Goal: Task Accomplishment & Management: Use online tool/utility

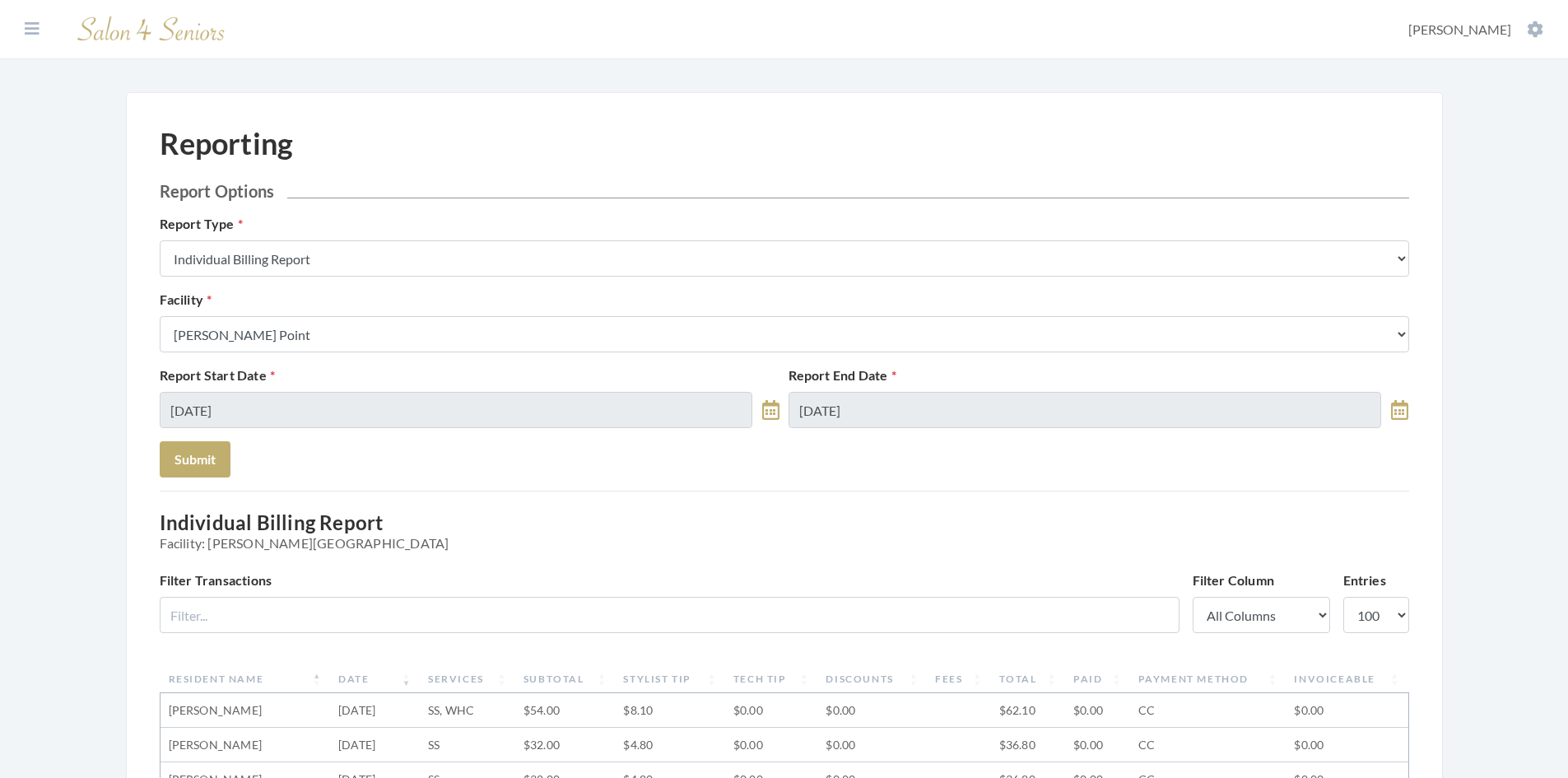
select select "100"
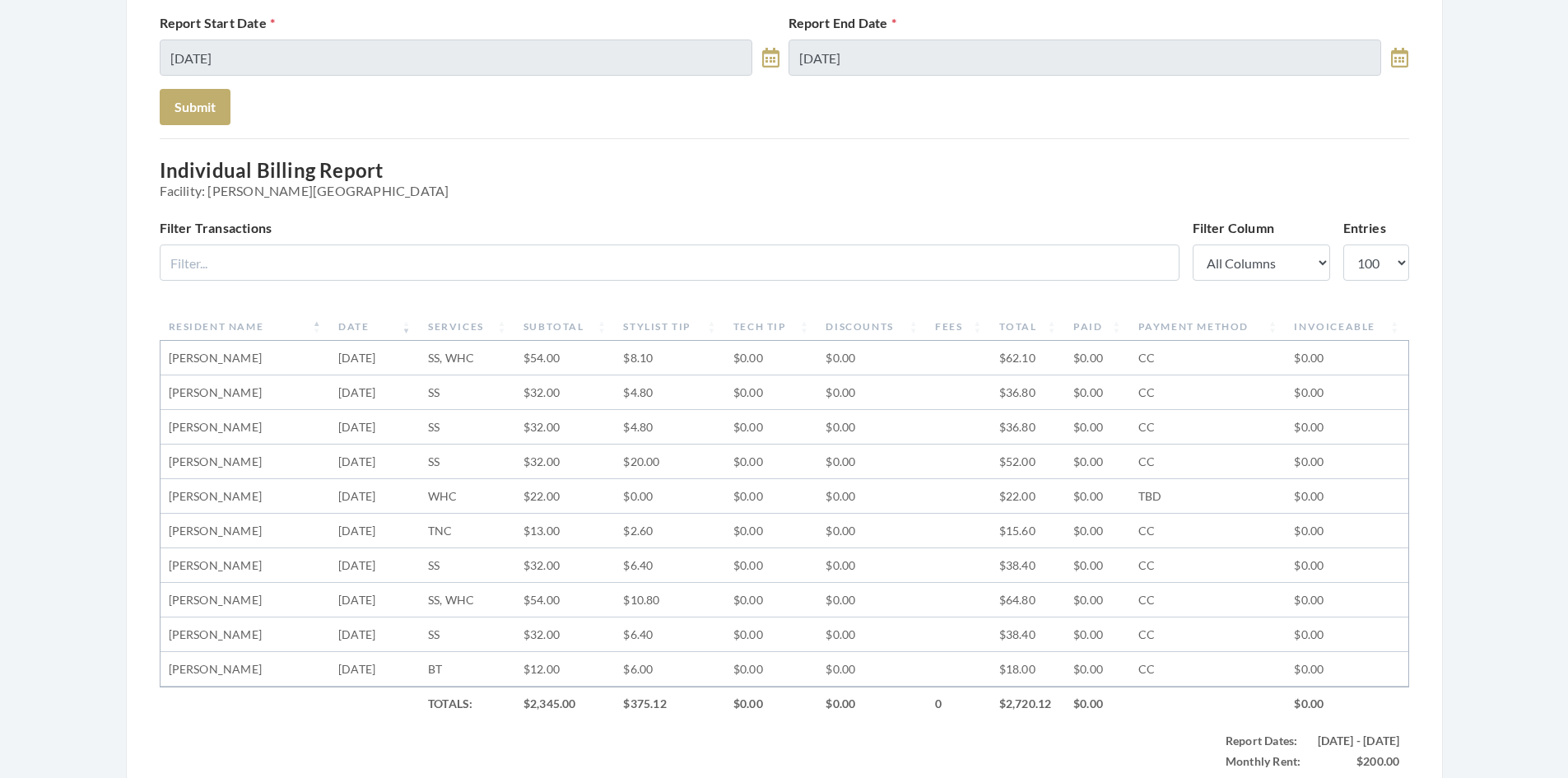
scroll to position [23, 0]
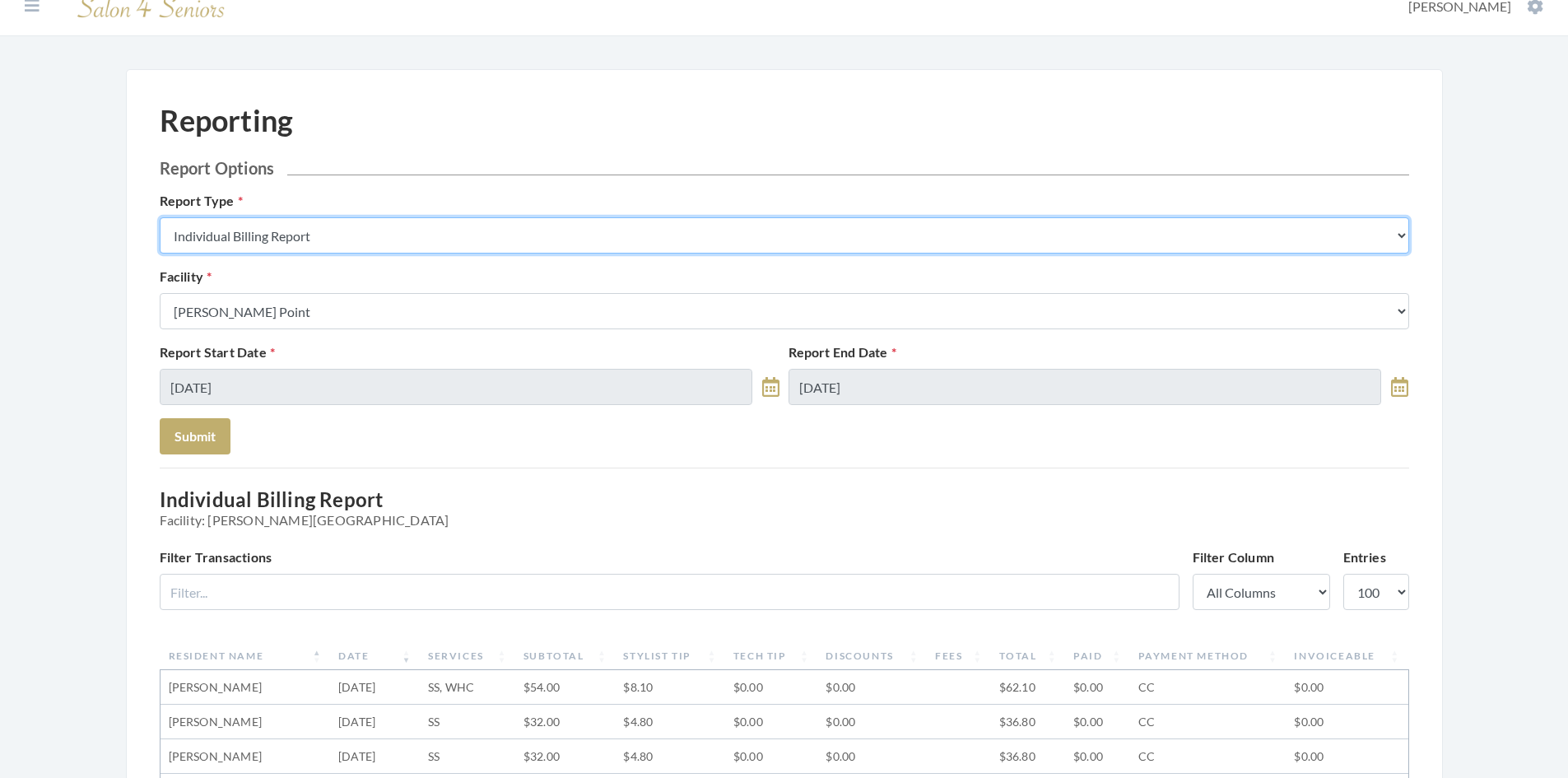
click at [372, 237] on select "Stylist Commission Report Tech Payroll Report Facility Billing Report Individua…" at bounding box center [785, 235] width 1250 height 36
click at [160, 217] on select "Stylist Commission Report Tech Payroll Report Facility Billing Report Individua…" at bounding box center [785, 235] width 1250 height 36
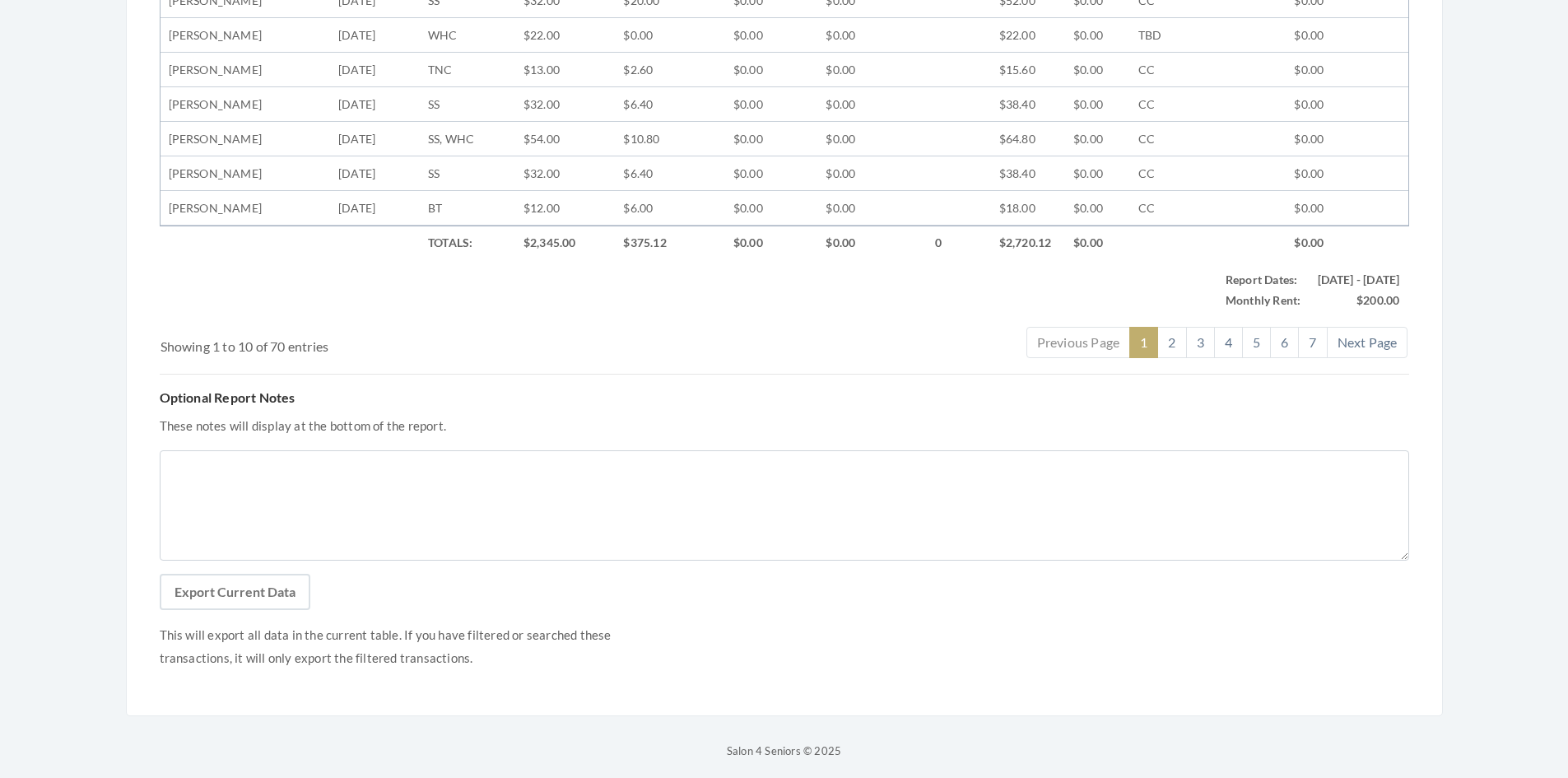
scroll to position [820, 0]
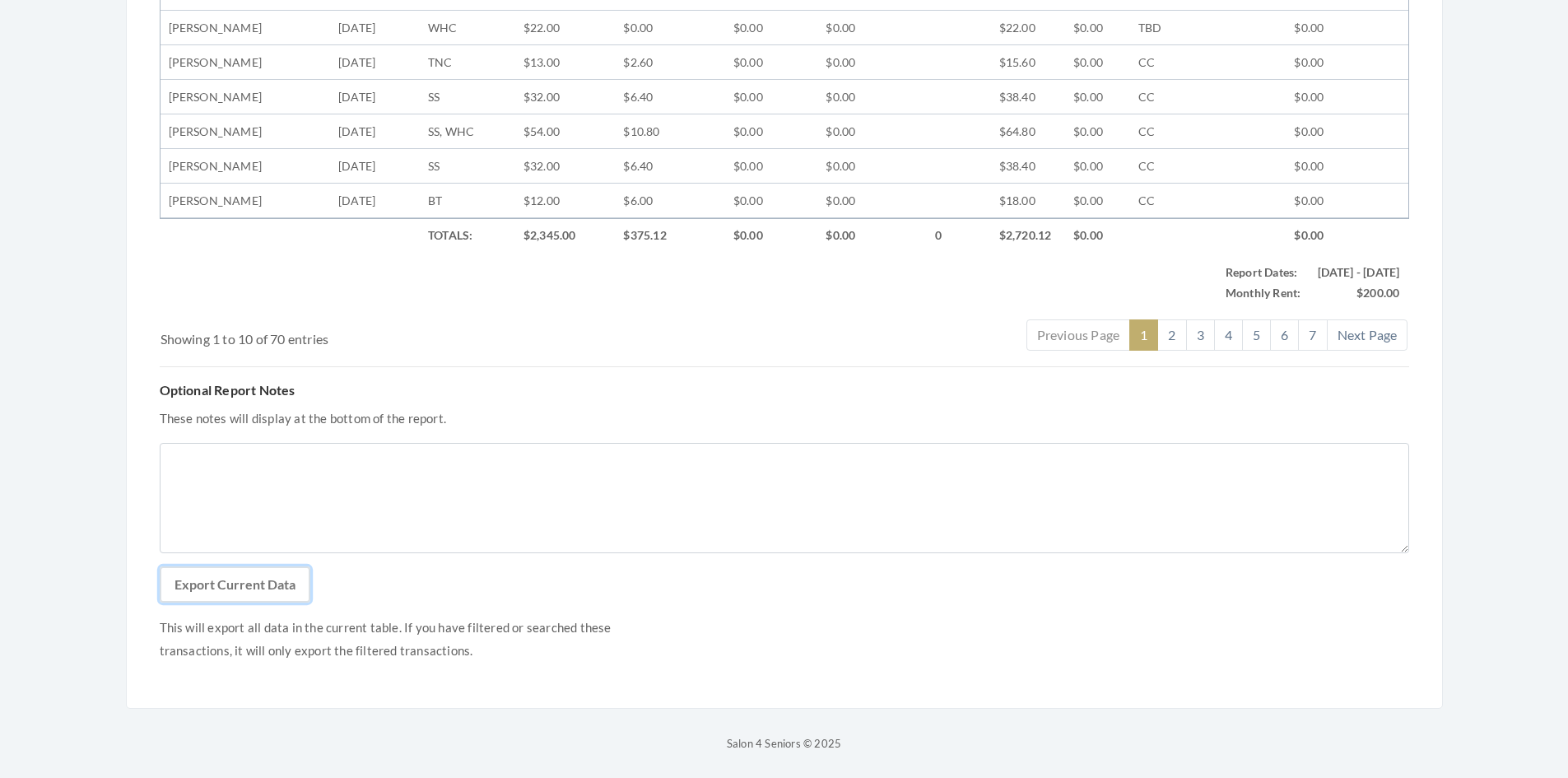
click at [236, 589] on button "Export Current Data" at bounding box center [235, 584] width 150 height 36
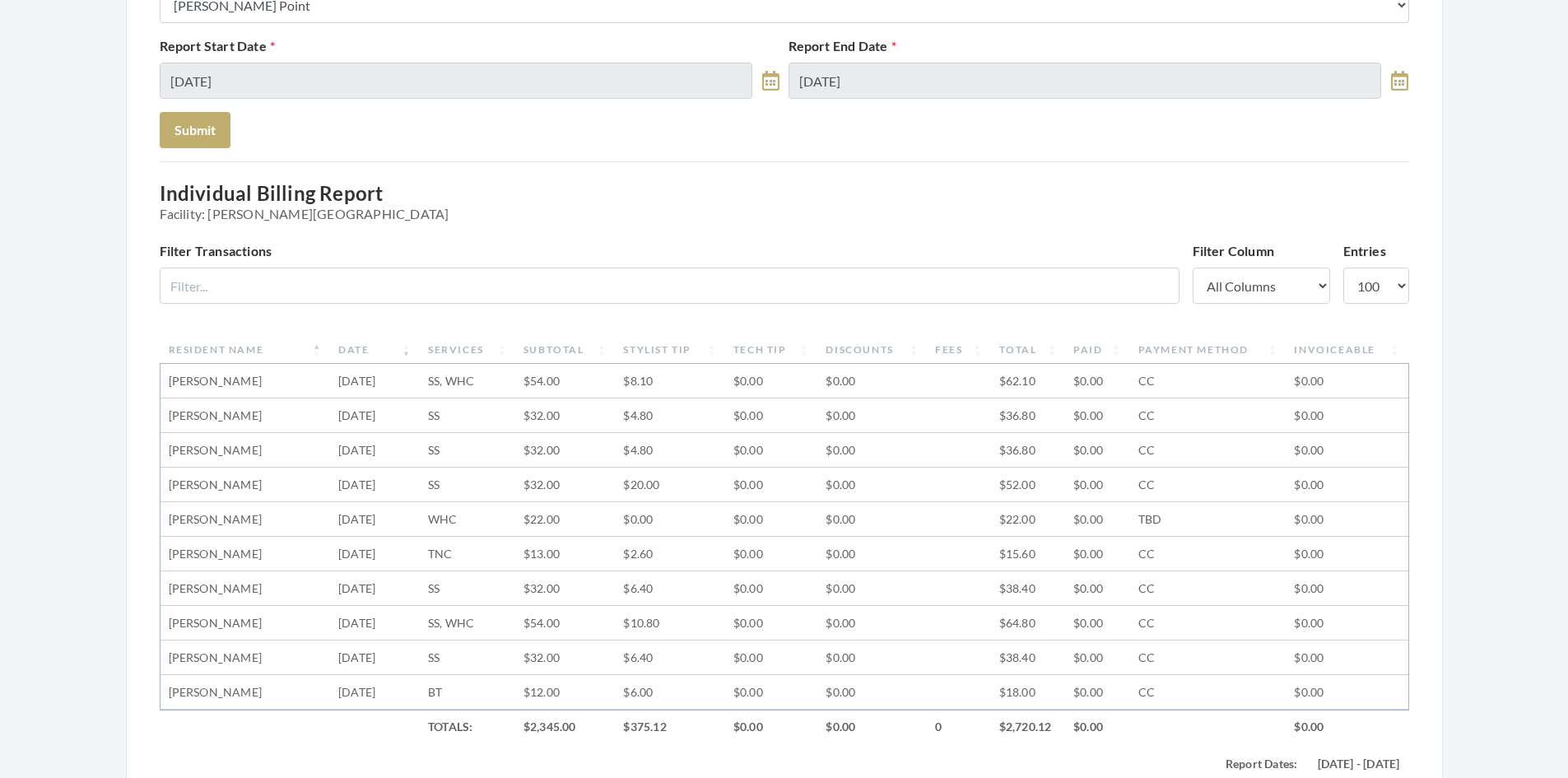
scroll to position [80, 0]
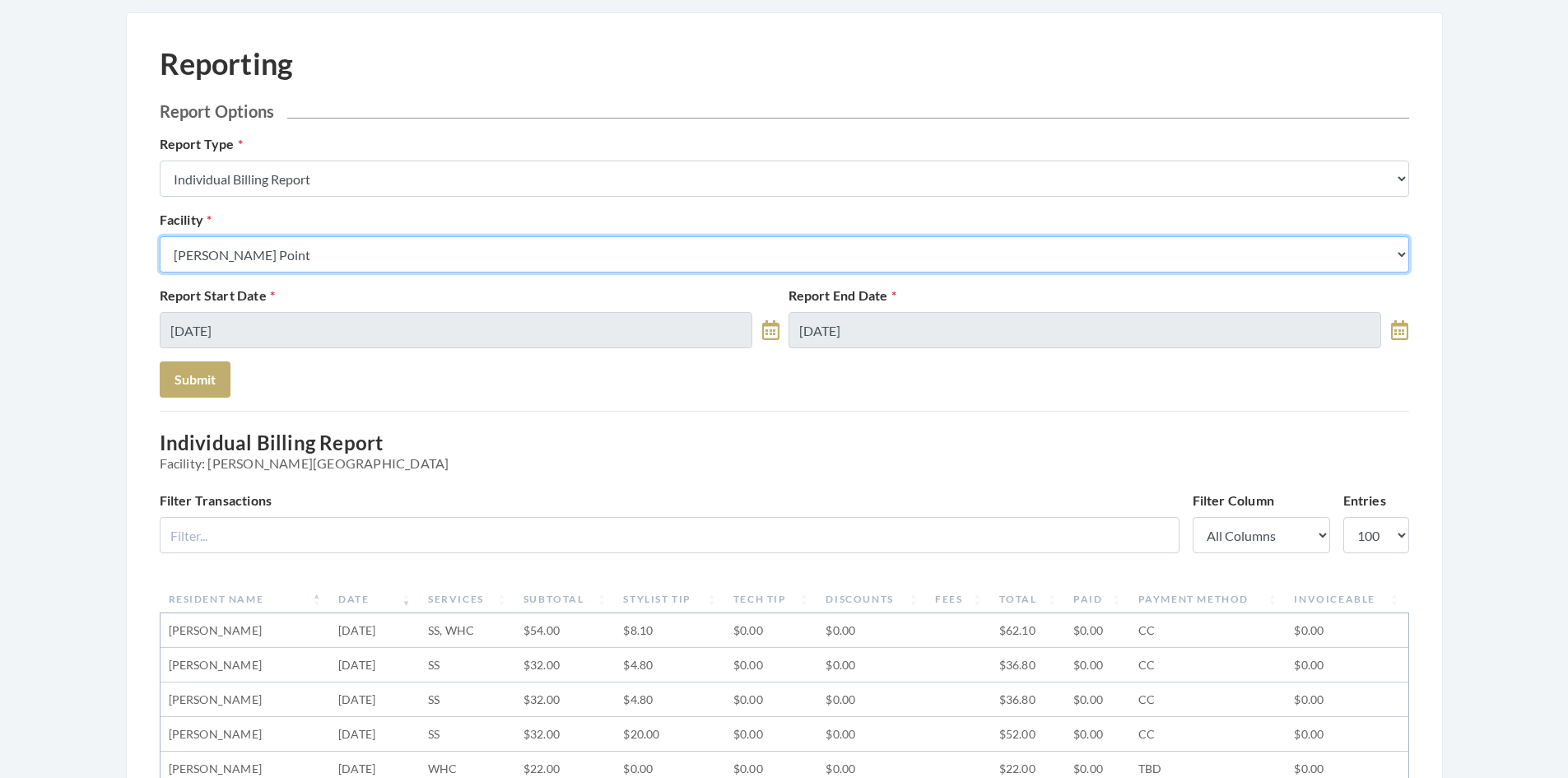
click at [466, 260] on select "Select a Facility Arbor Lakes NH Asher Point Belvedere Commons Brookdale Jones …" at bounding box center [785, 254] width 1250 height 36
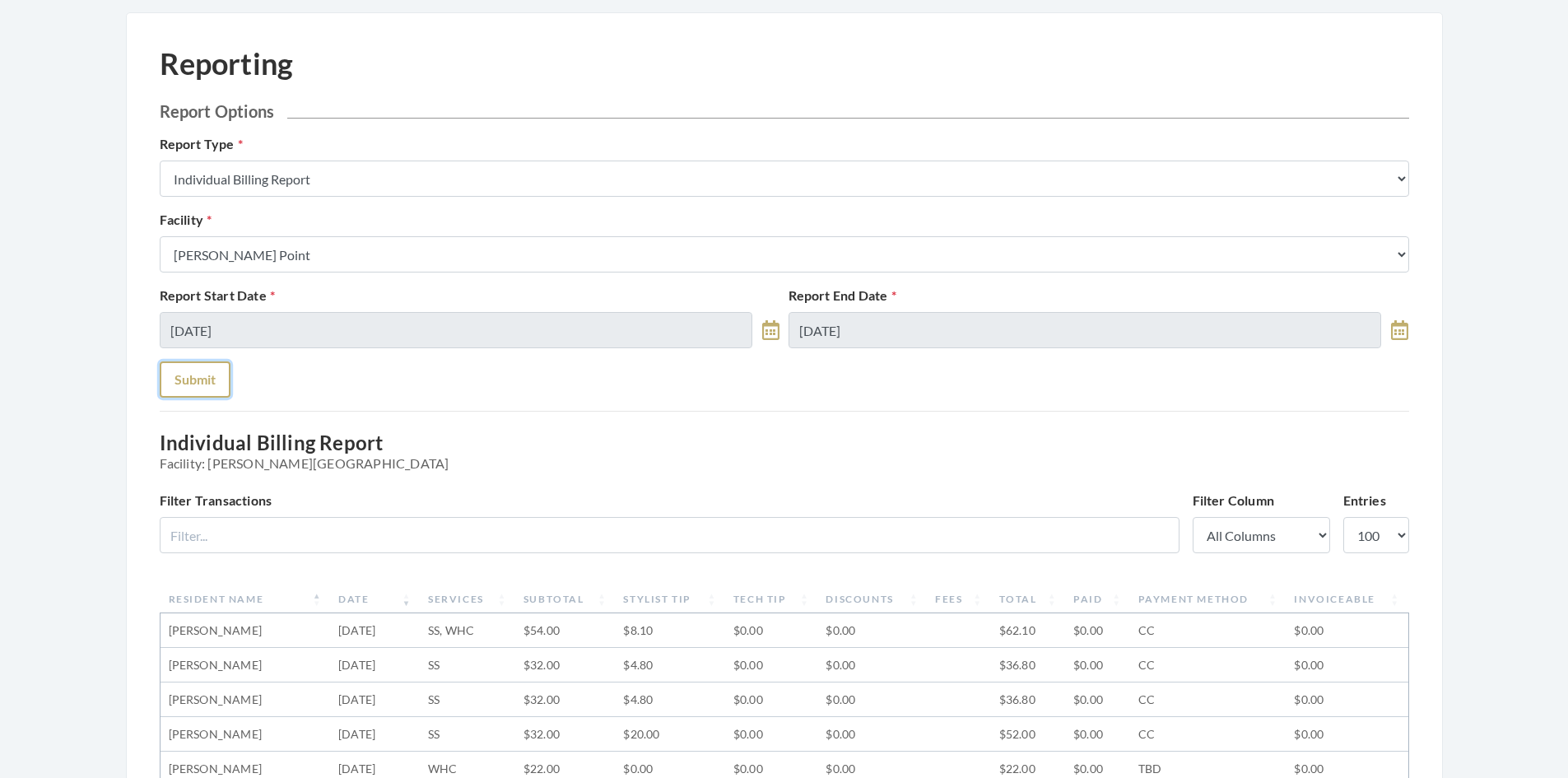
click at [187, 386] on button "Submit" at bounding box center [195, 379] width 71 height 36
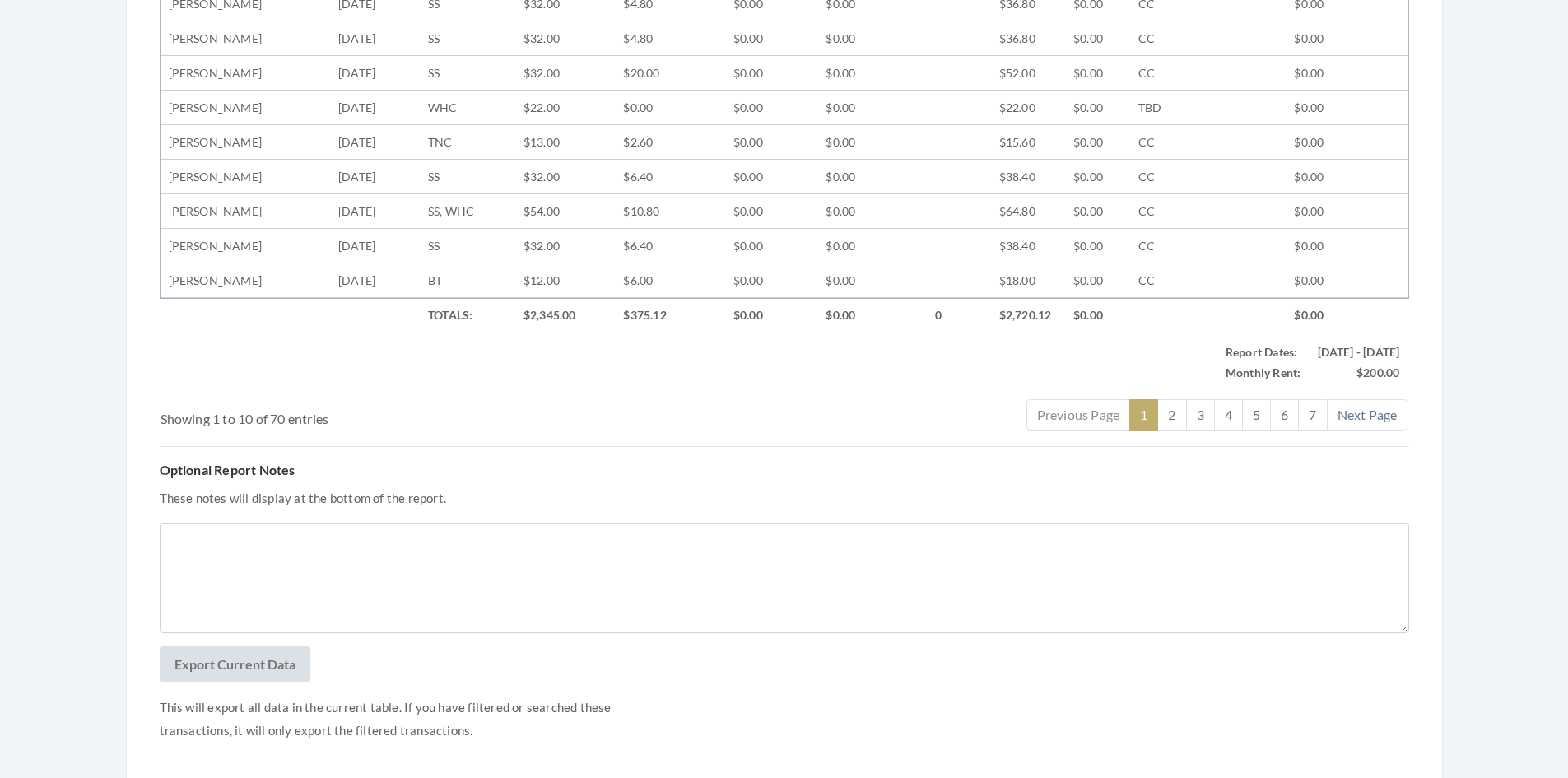
scroll to position [820, 0]
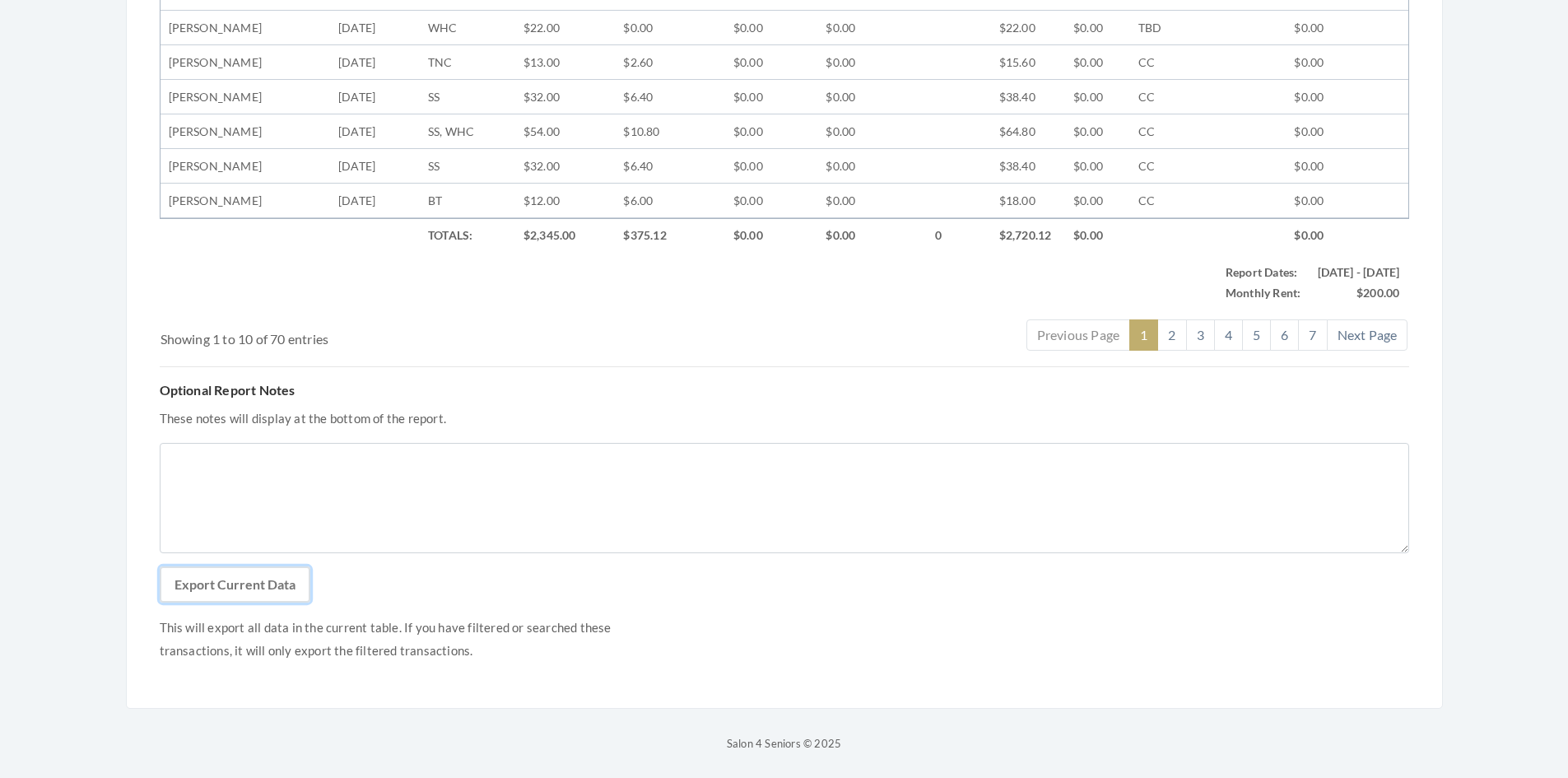
click at [286, 580] on button "Export Current Data" at bounding box center [235, 584] width 150 height 36
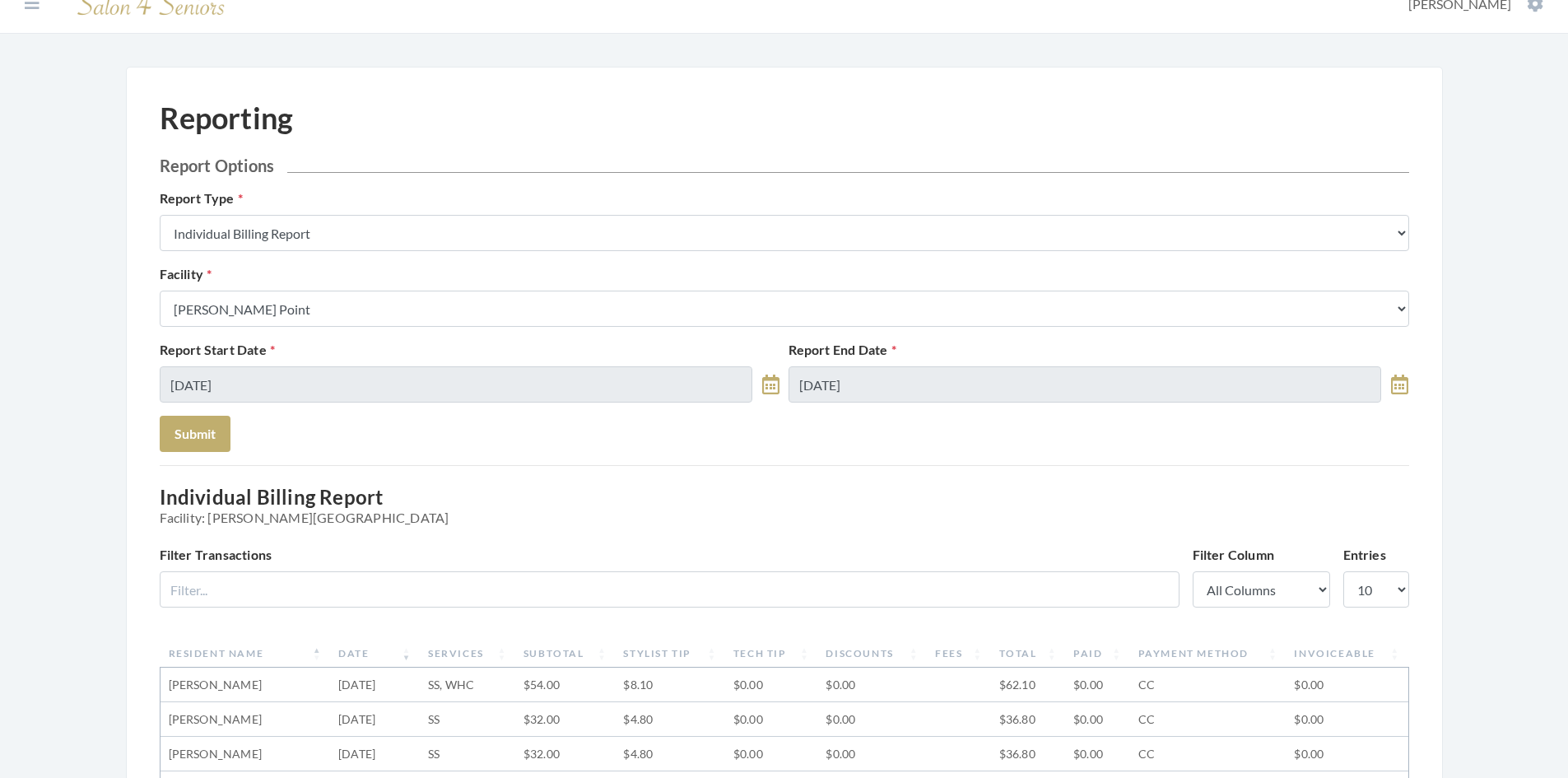
scroll to position [0, 0]
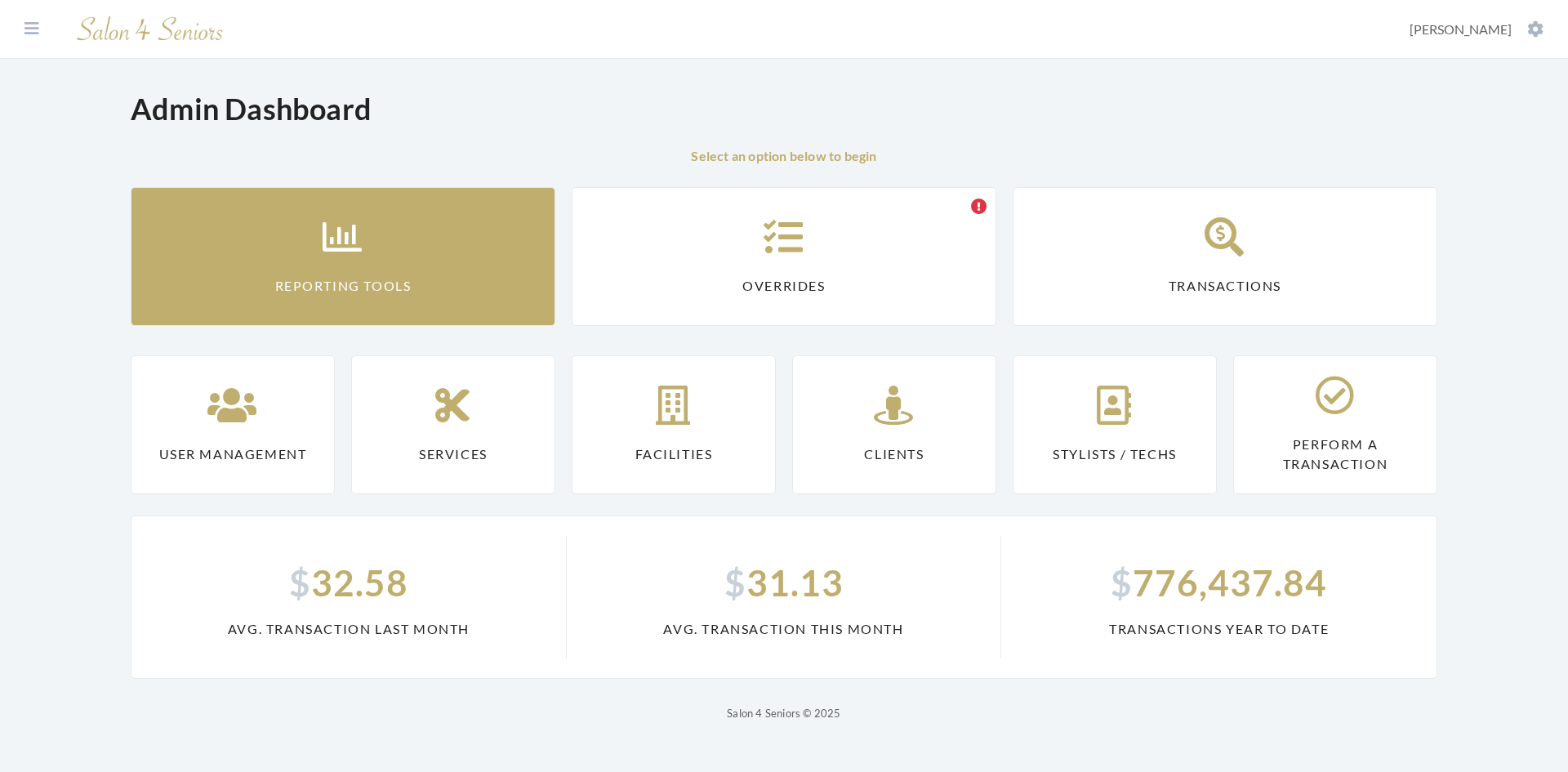
click at [389, 285] on link "Reporting Tools" at bounding box center [342, 256] width 425 height 139
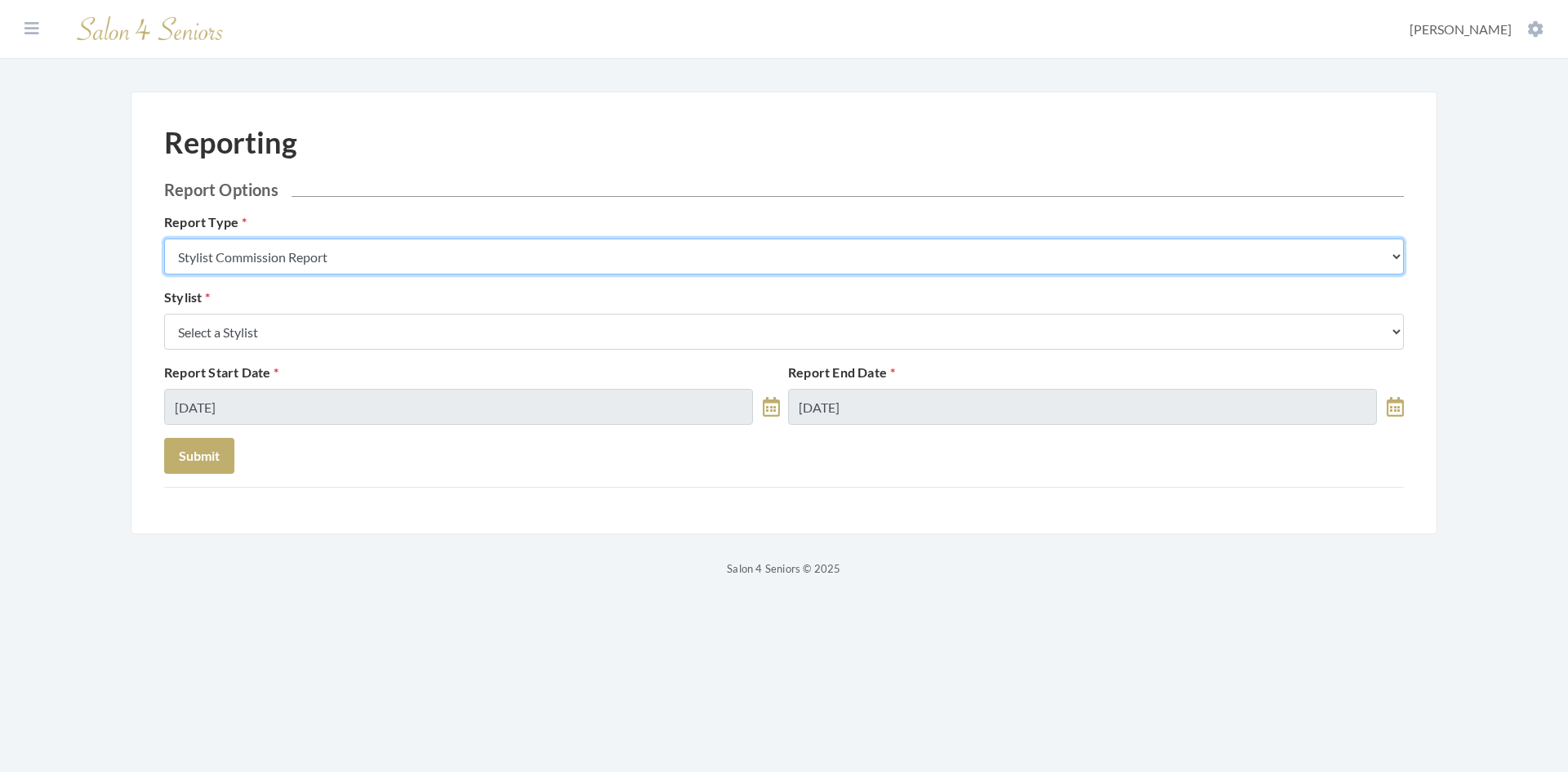
click at [386, 262] on select "Stylist Commission Report Tech Payroll Report Facility Billing Report Individua…" at bounding box center [784, 256] width 1240 height 36
select select "individual"
click at [164, 238] on select "Stylist Commission Report Tech Payroll Report Facility Billing Report Individua…" at bounding box center [784, 256] width 1240 height 36
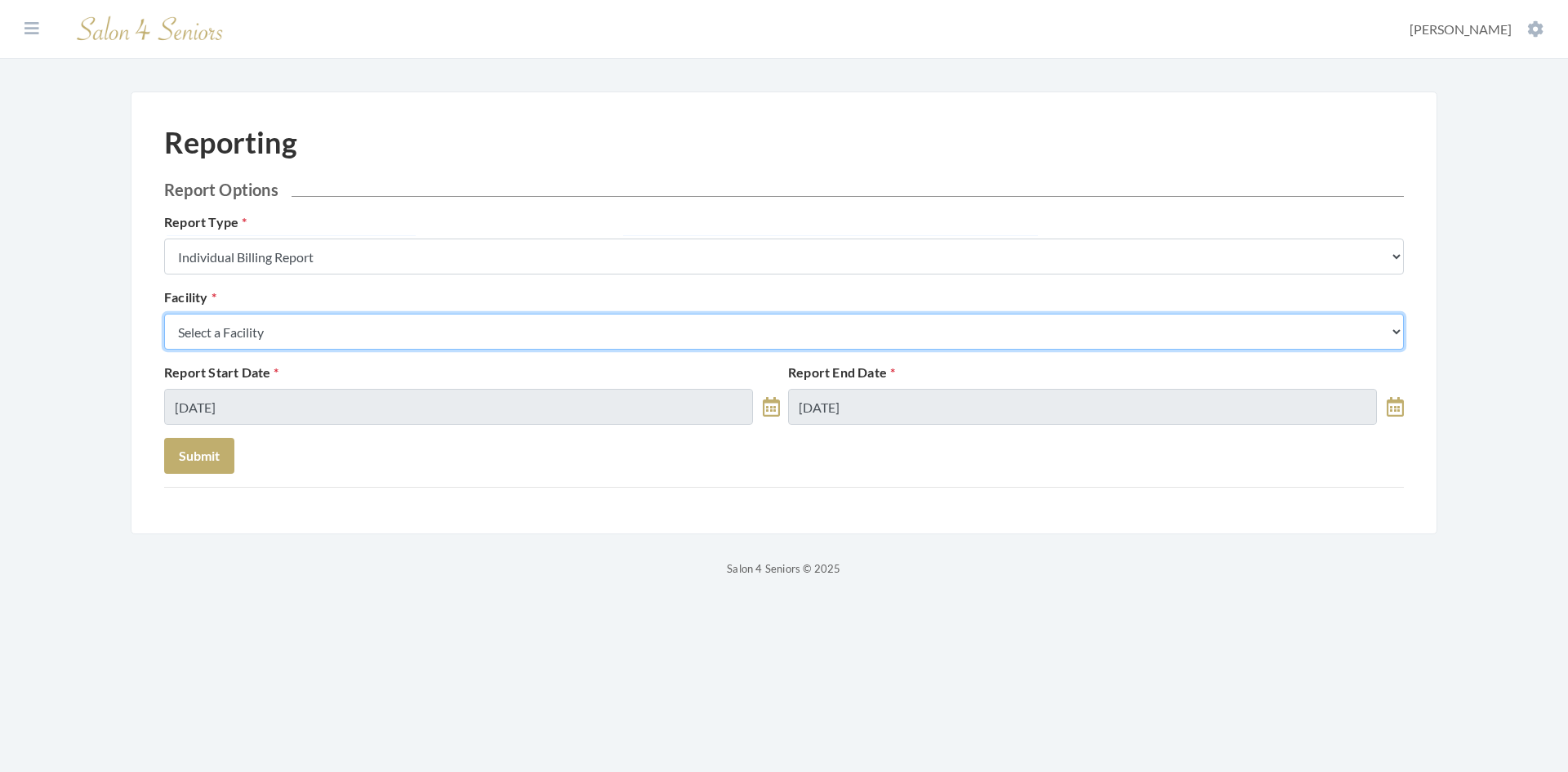
click at [335, 338] on select "Select a Facility Arbor Lakes NH Asher Point Belvedere Commons Brookdale Jones …" at bounding box center [784, 332] width 1240 height 36
select select "46"
click at [164, 314] on select "Select a Facility Arbor Lakes NH Asher Point Belvedere Commons Brookdale Jones …" at bounding box center [784, 332] width 1240 height 36
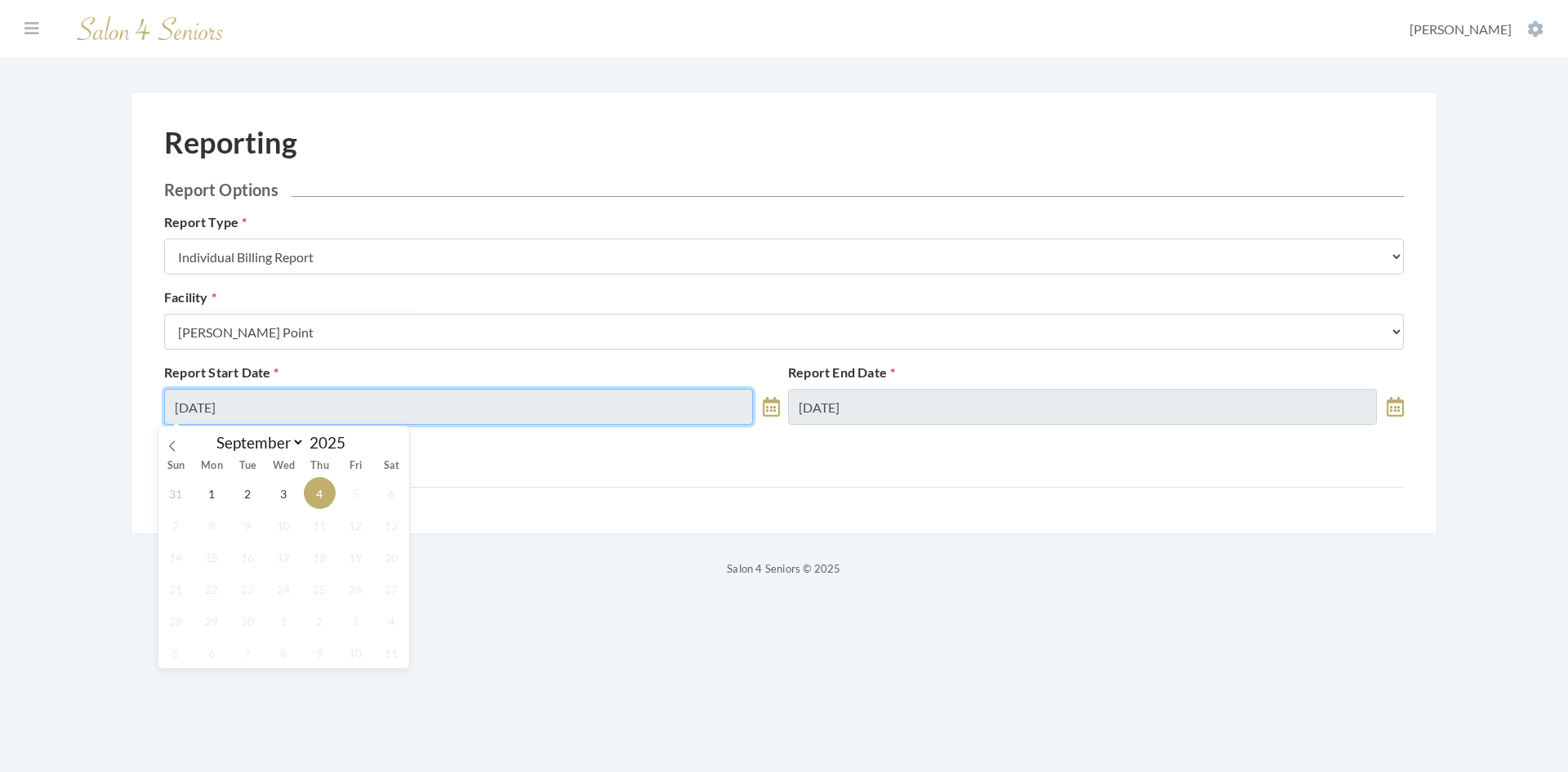
click at [287, 407] on input "09/04/2025" at bounding box center [458, 407] width 589 height 36
click at [169, 443] on icon at bounding box center [172, 445] width 11 height 11
select select "6"
click at [254, 494] on span "1" at bounding box center [247, 492] width 32 height 32
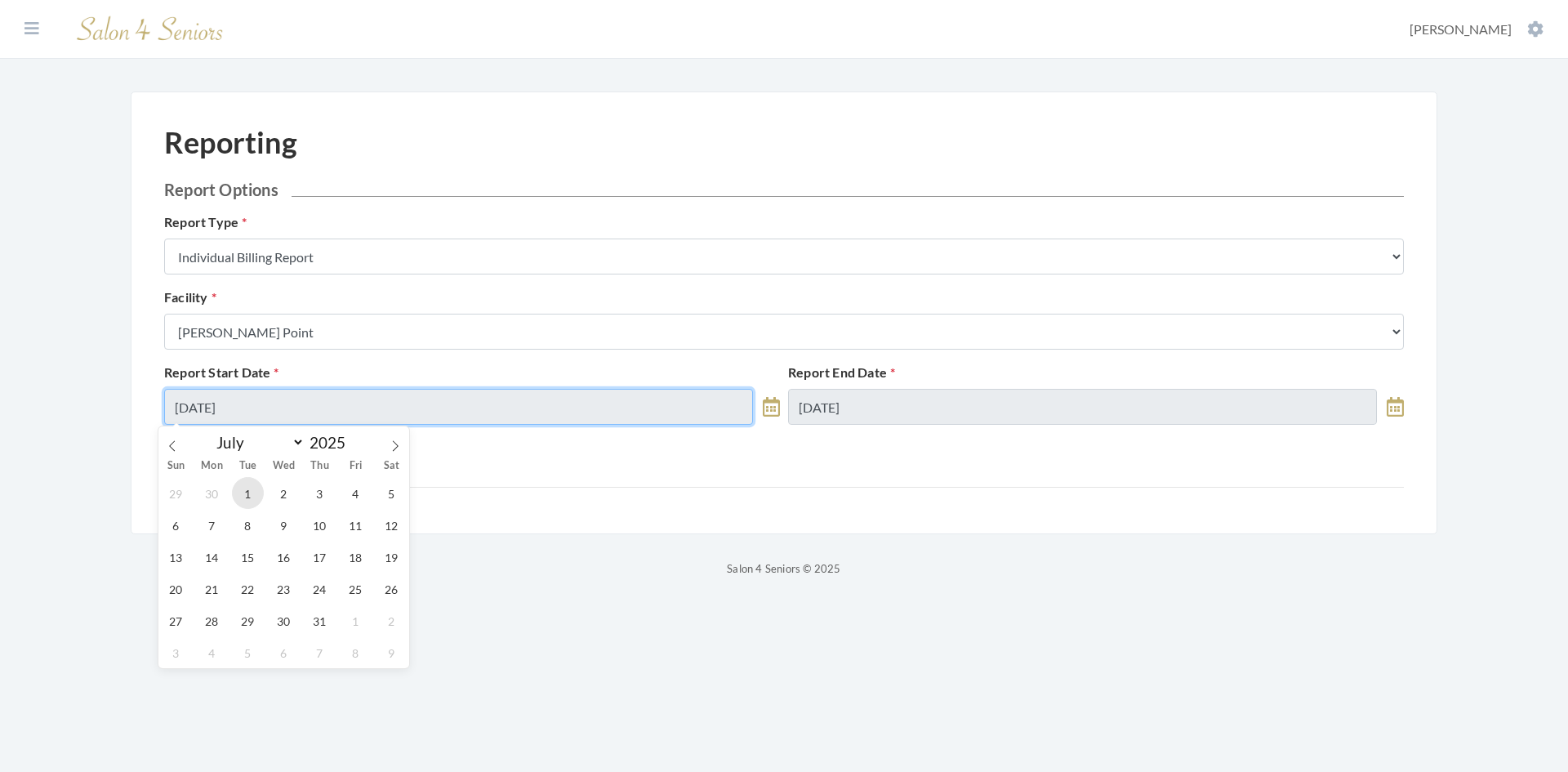
type input "07/01/2025"
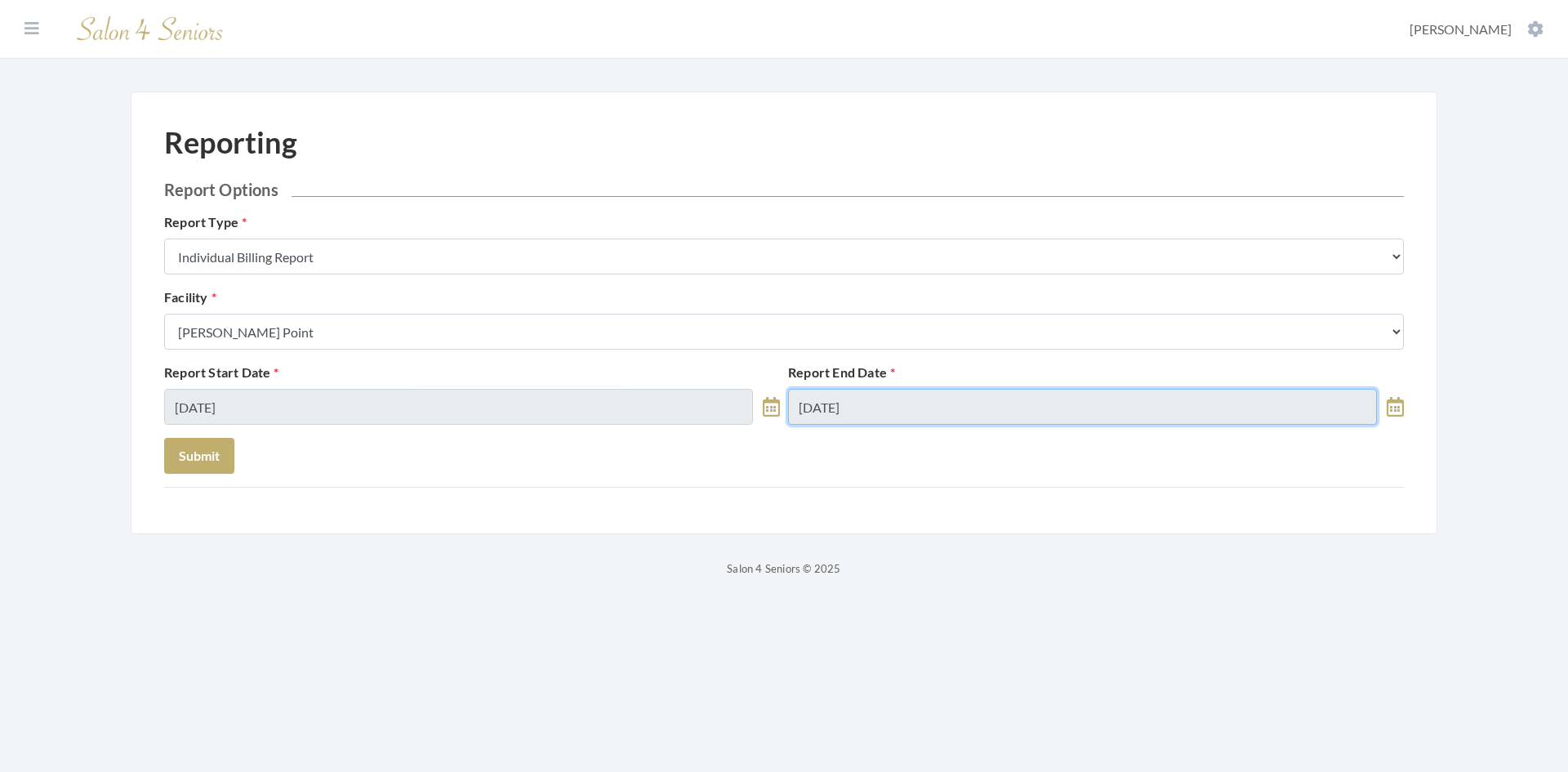
click at [917, 414] on input "09/04/2025" at bounding box center [1083, 407] width 589 height 36
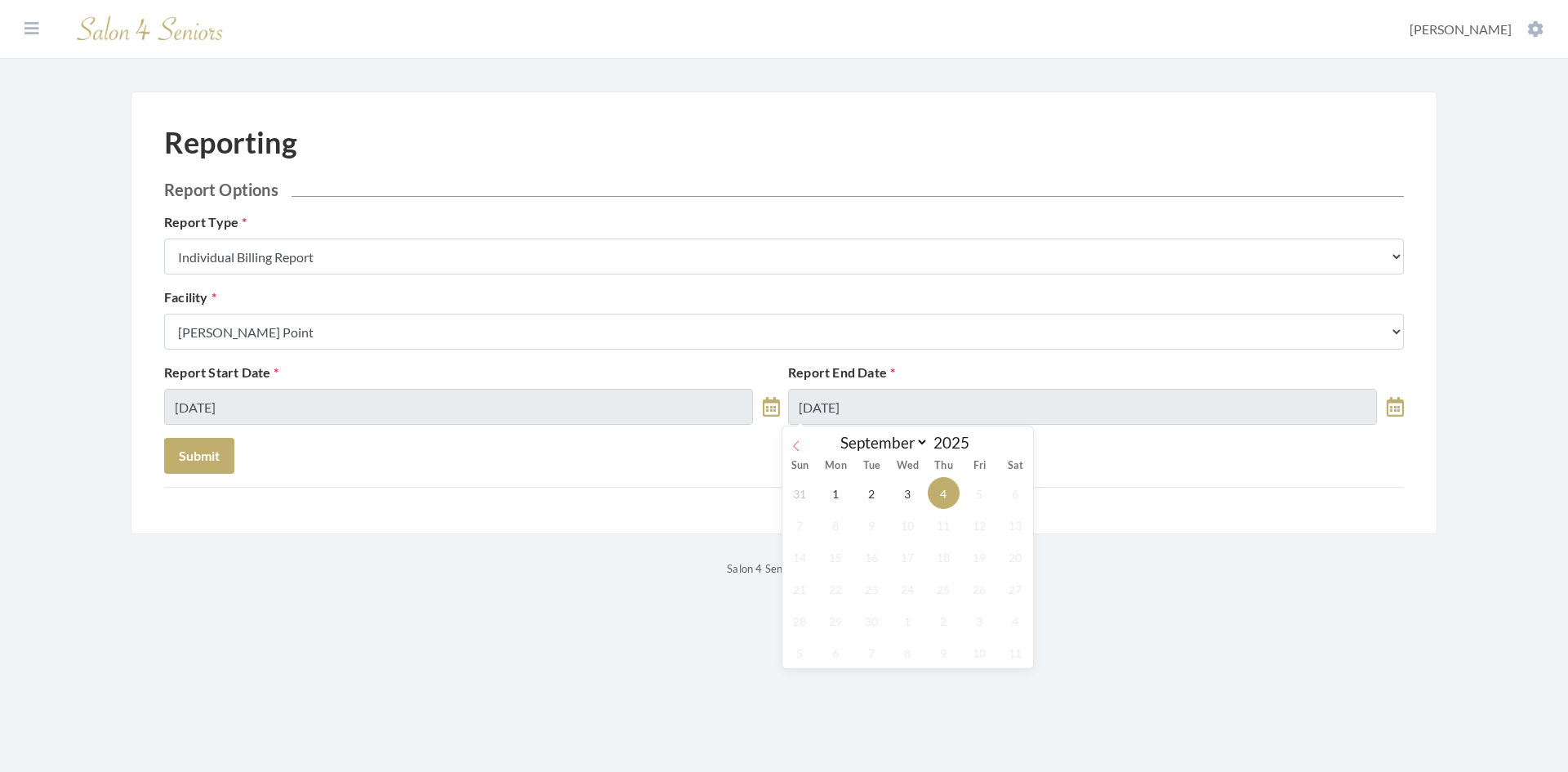
click at [797, 443] on icon at bounding box center [796, 445] width 6 height 10
select select "6"
click at [945, 619] on span "31" at bounding box center [944, 620] width 32 height 32
type input "07/31/2025"
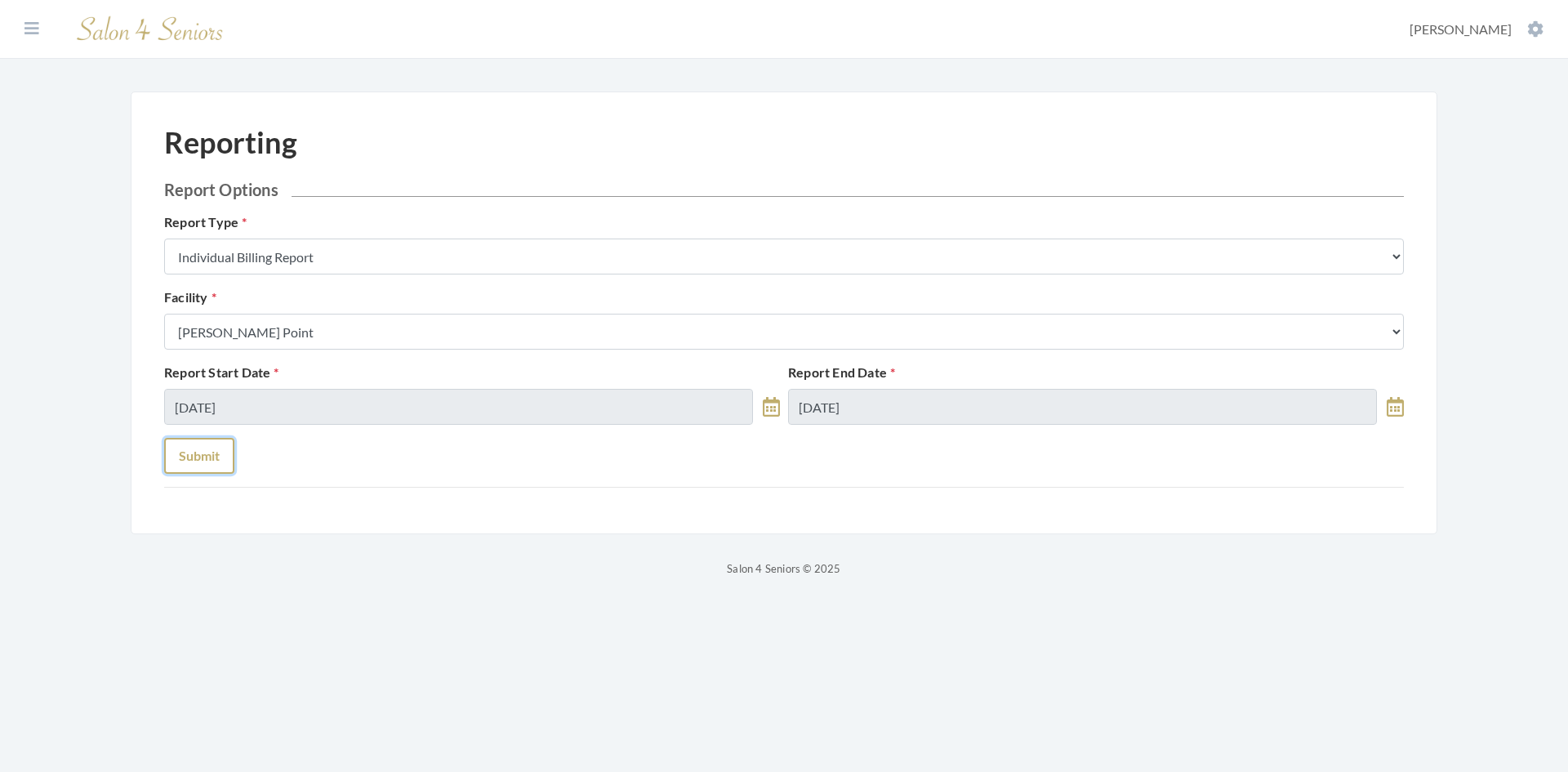
click at [214, 456] on button "Submit" at bounding box center [199, 455] width 70 height 36
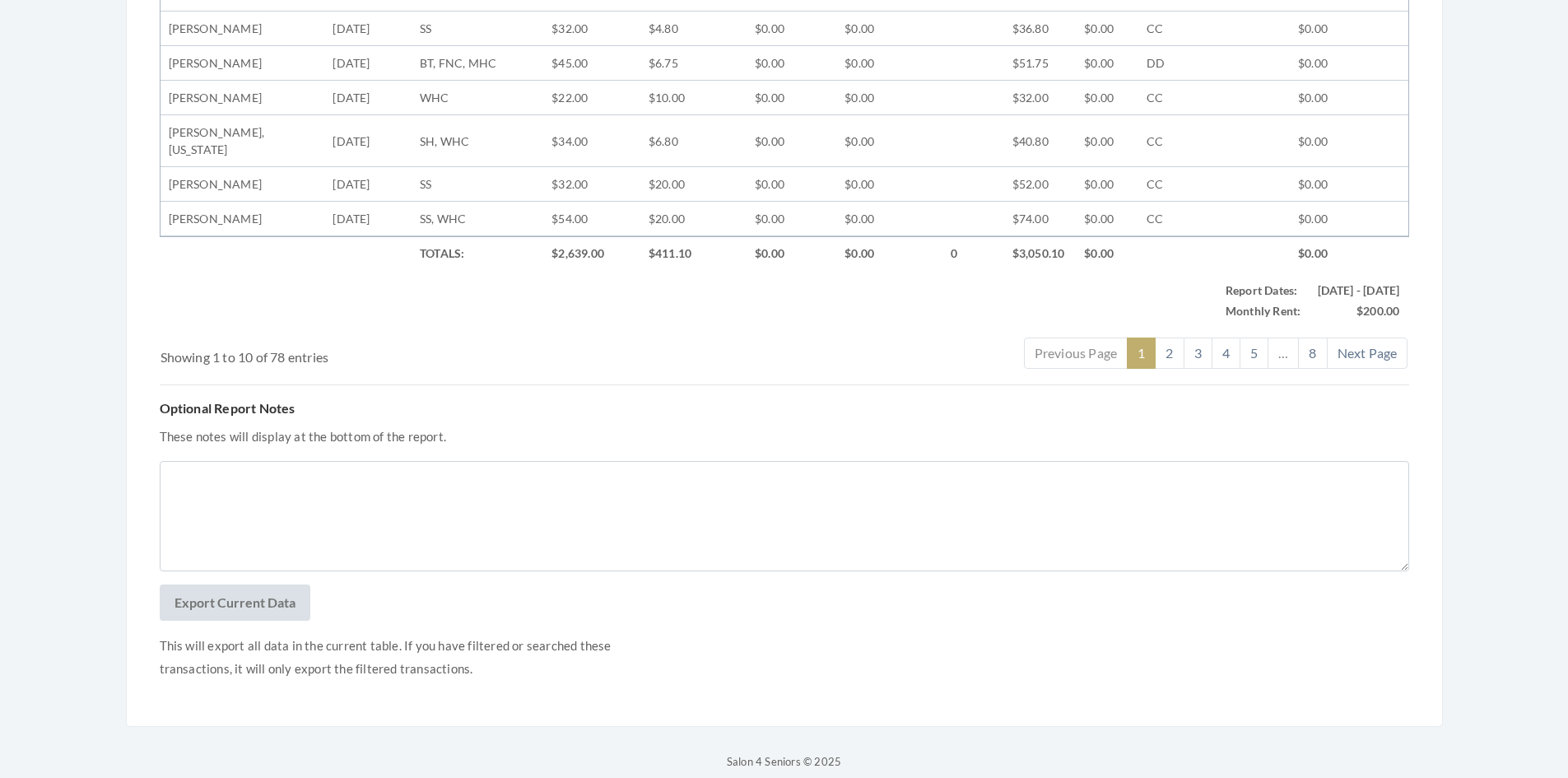
scroll to position [820, 0]
click at [266, 584] on button "Export Current Data" at bounding box center [235, 602] width 150 height 36
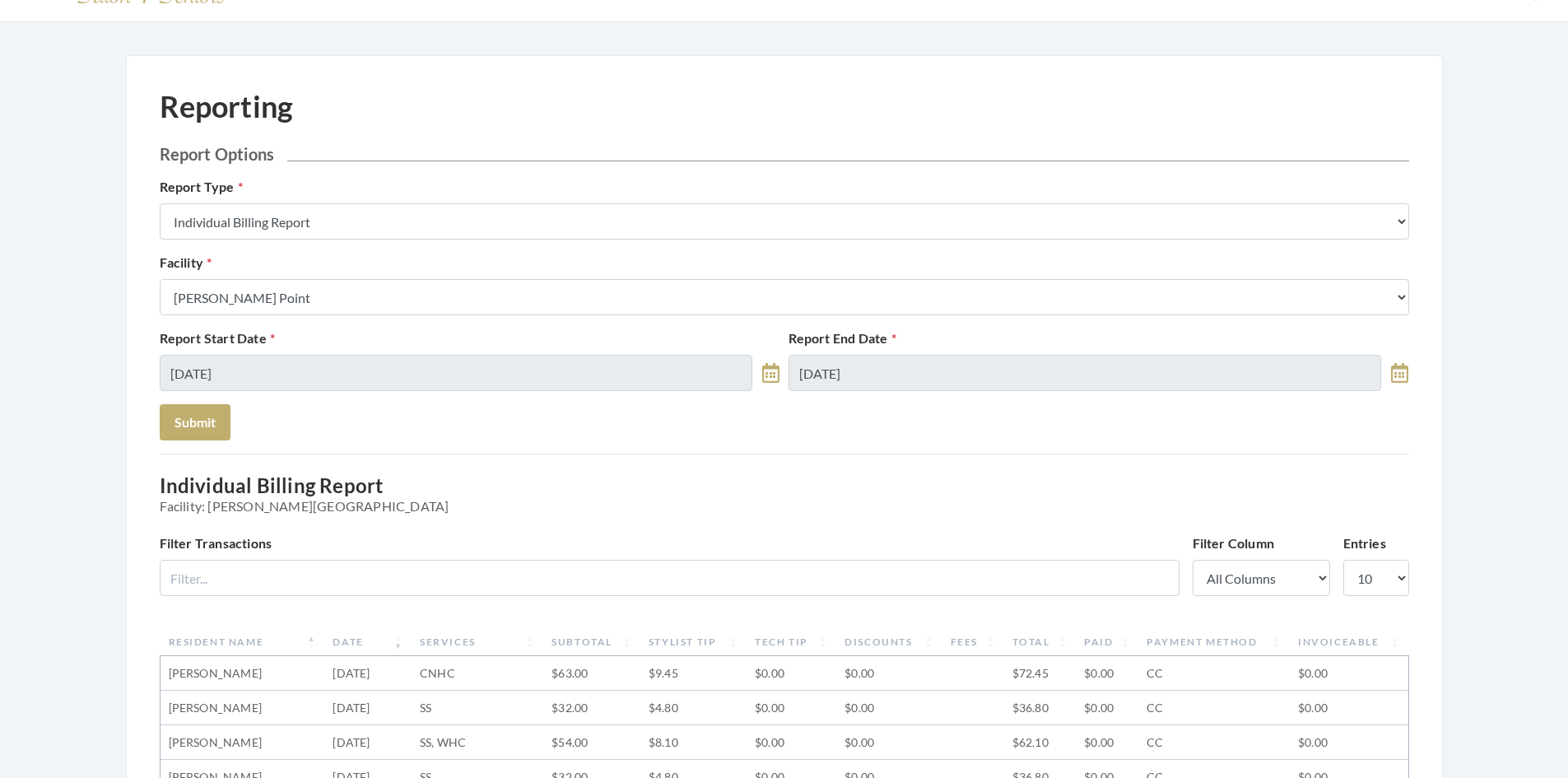
scroll to position [0, 0]
